Goal: Navigation & Orientation: Understand site structure

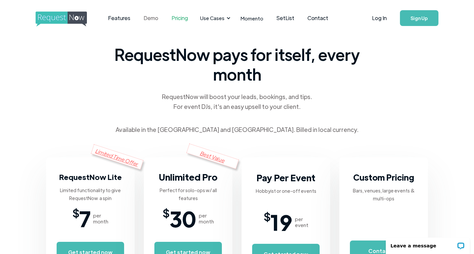
click at [152, 20] on link "Demo" at bounding box center [151, 18] width 28 height 20
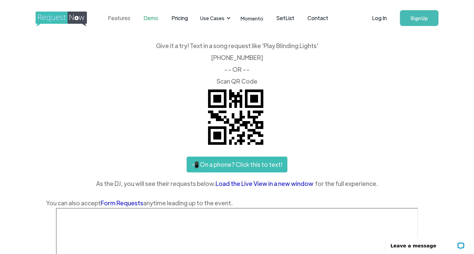
click at [124, 21] on link "Features" at bounding box center [119, 18] width 36 height 20
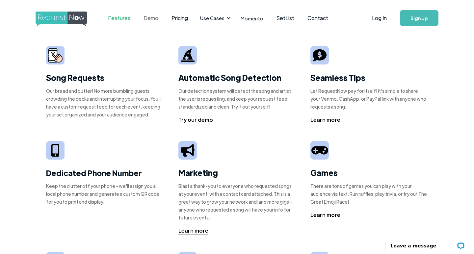
click at [149, 18] on link "Demo" at bounding box center [151, 18] width 28 height 20
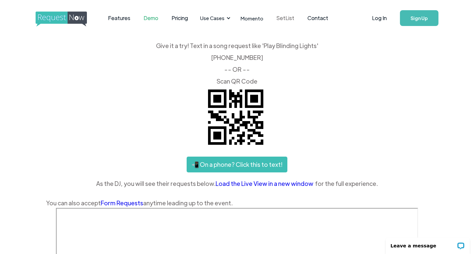
click at [286, 18] on link "SetList" at bounding box center [285, 18] width 31 height 20
